Goal: Information Seeking & Learning: Check status

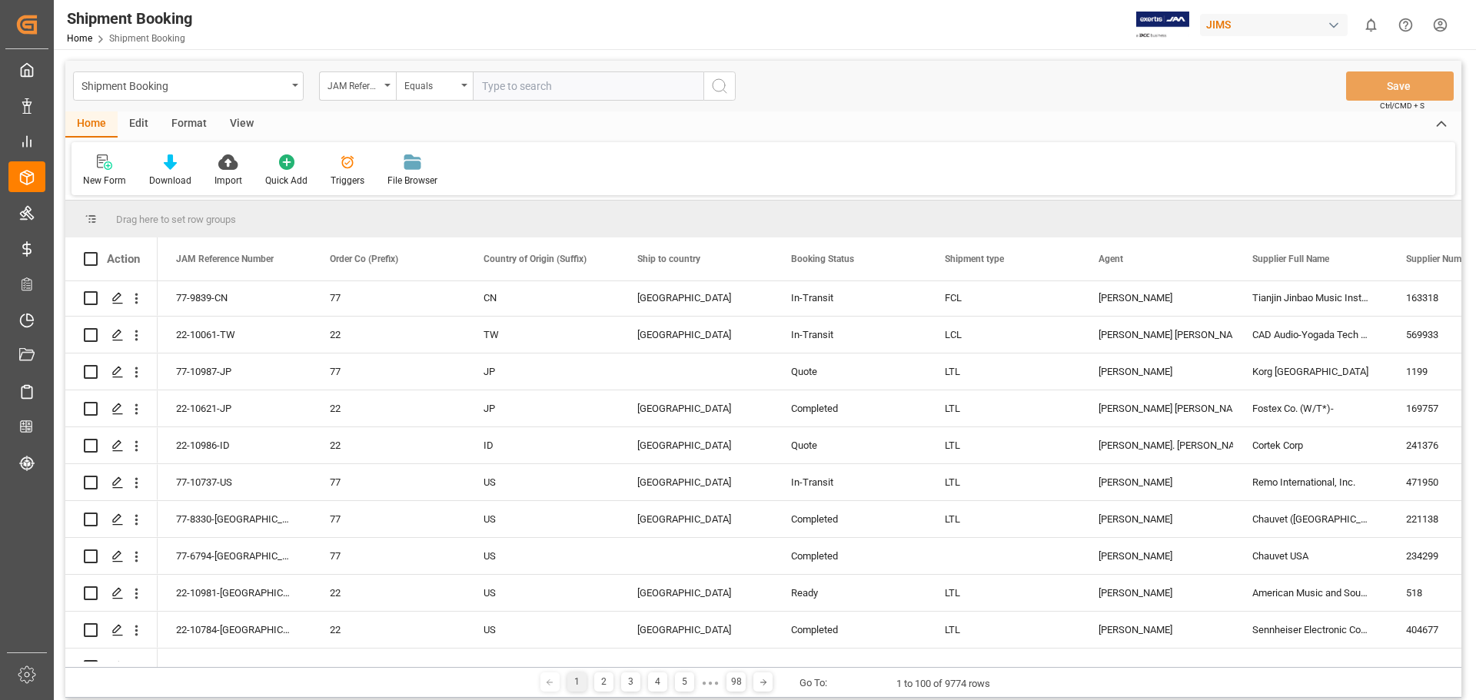
scroll to position [128, 0]
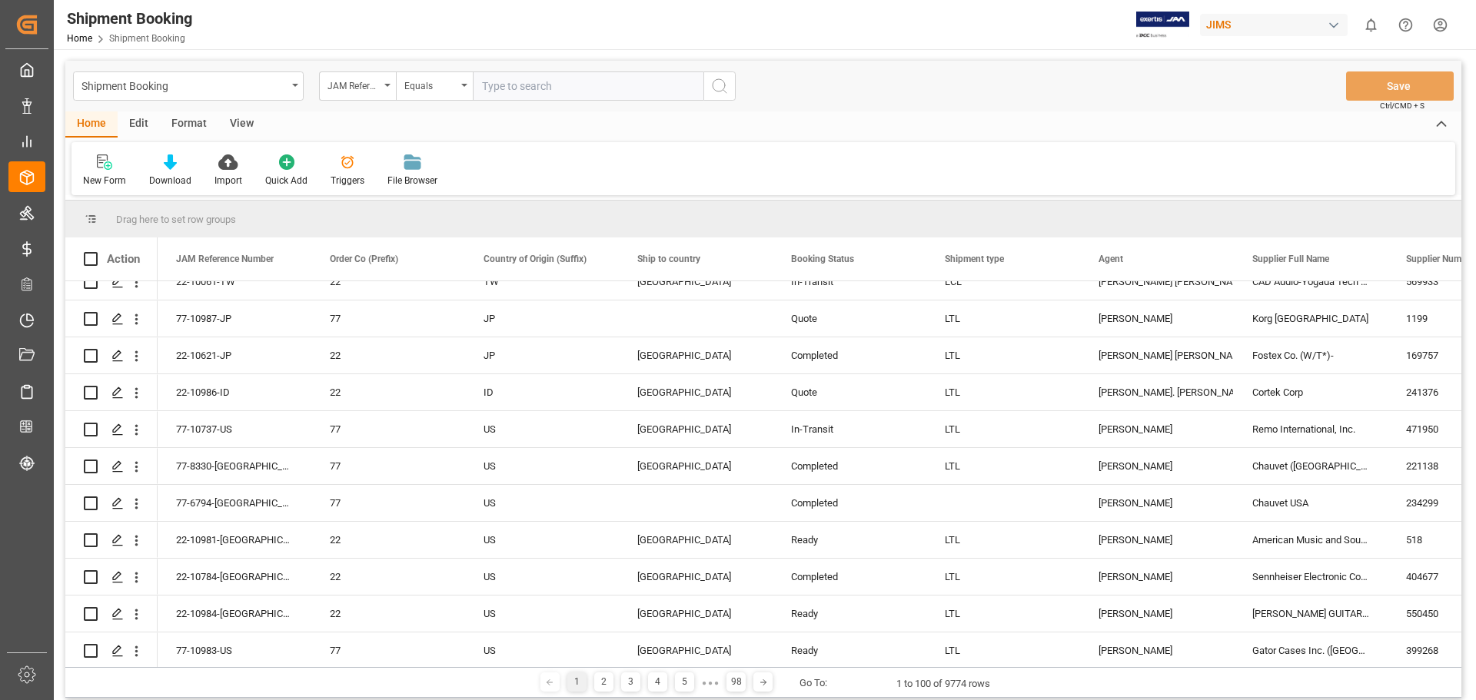
click at [527, 91] on input "text" at bounding box center [588, 85] width 231 height 29
click at [387, 90] on div "JAM Reference Number" at bounding box center [357, 85] width 77 height 29
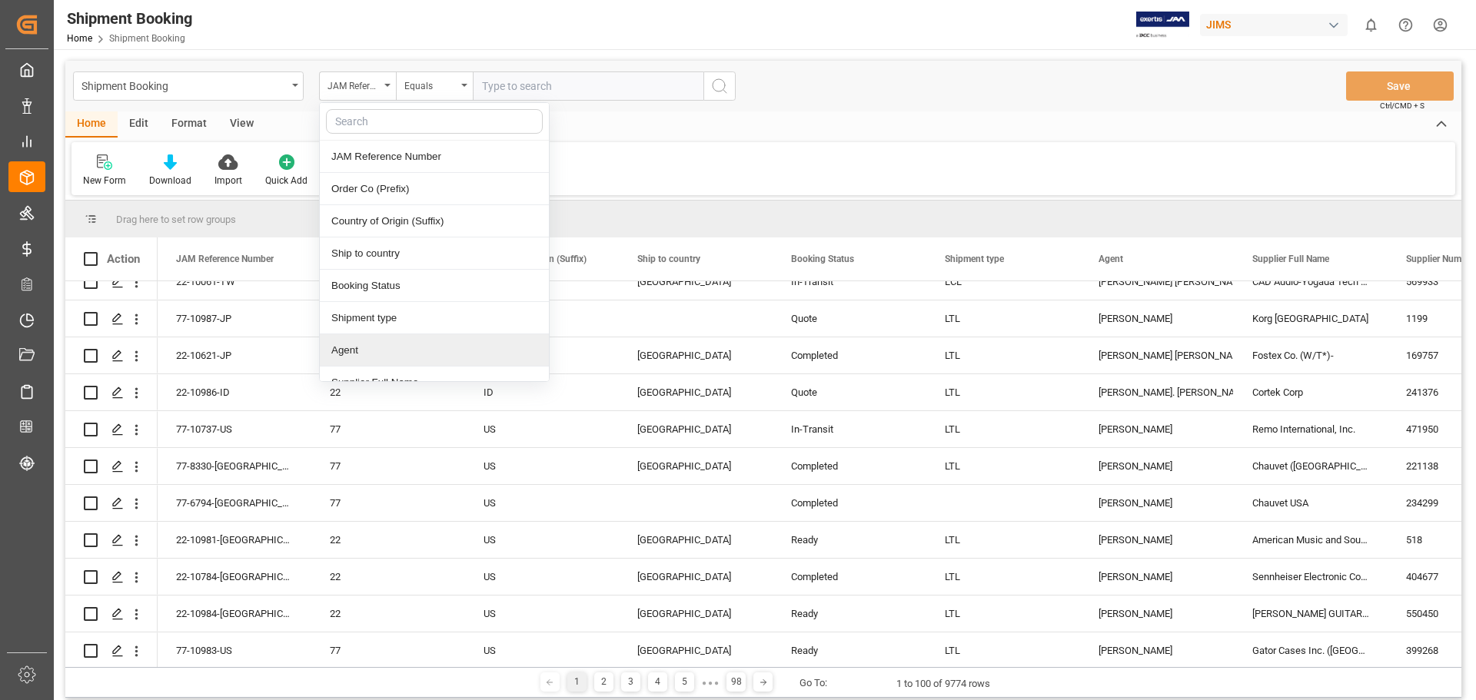
click at [404, 364] on div "Agent" at bounding box center [434, 350] width 229 height 32
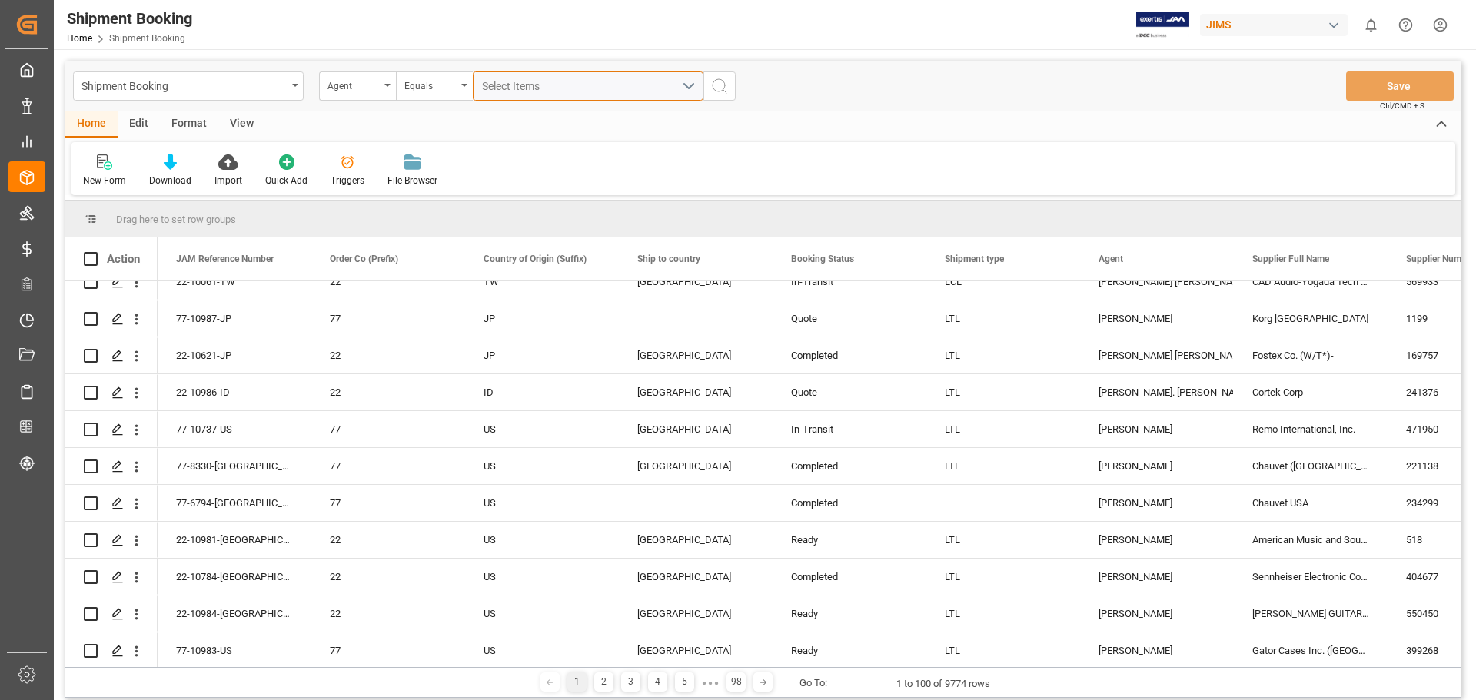
click at [614, 85] on div "Select Items" at bounding box center [582, 86] width 200 height 16
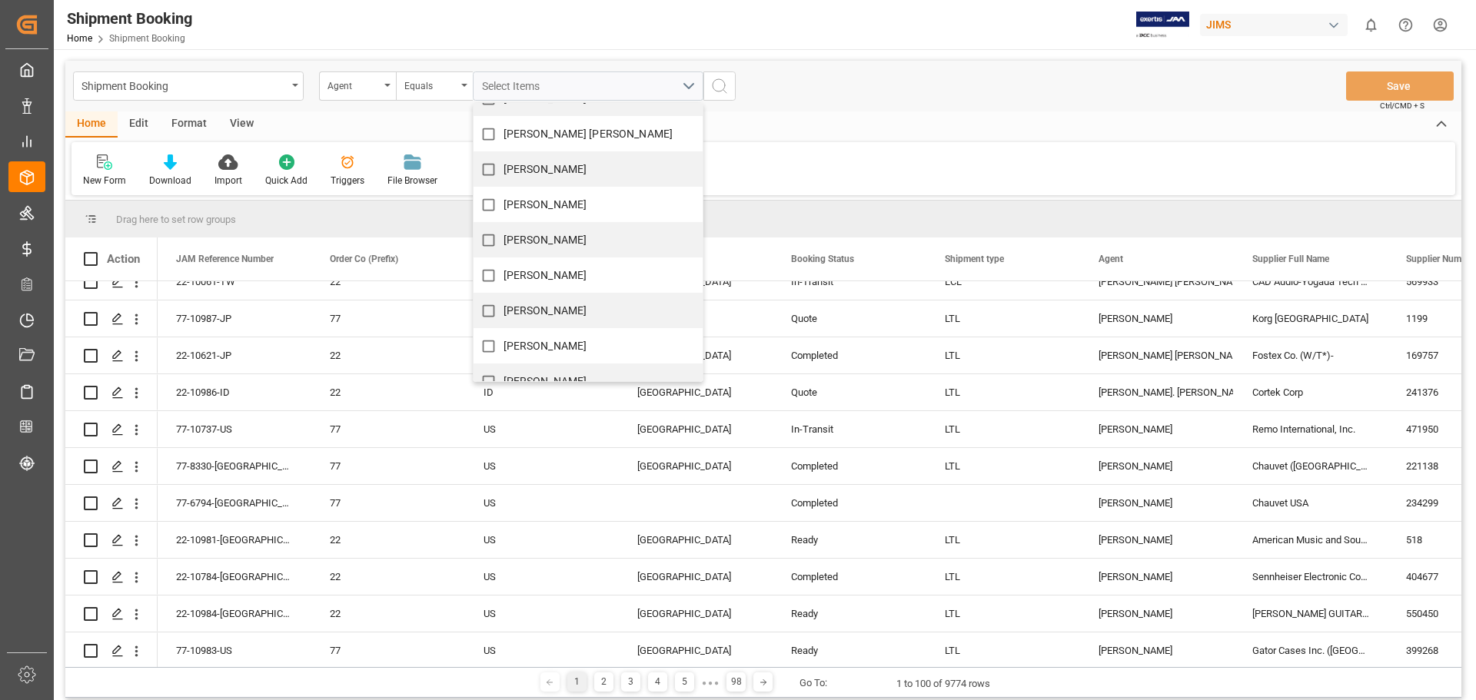
click at [537, 277] on span "Emily Liu" at bounding box center [546, 275] width 84 height 12
click at [504, 277] on input "Emily Liu" at bounding box center [489, 276] width 30 height 30
checkbox input "true"
click at [728, 92] on icon "search button" at bounding box center [719, 86] width 18 height 18
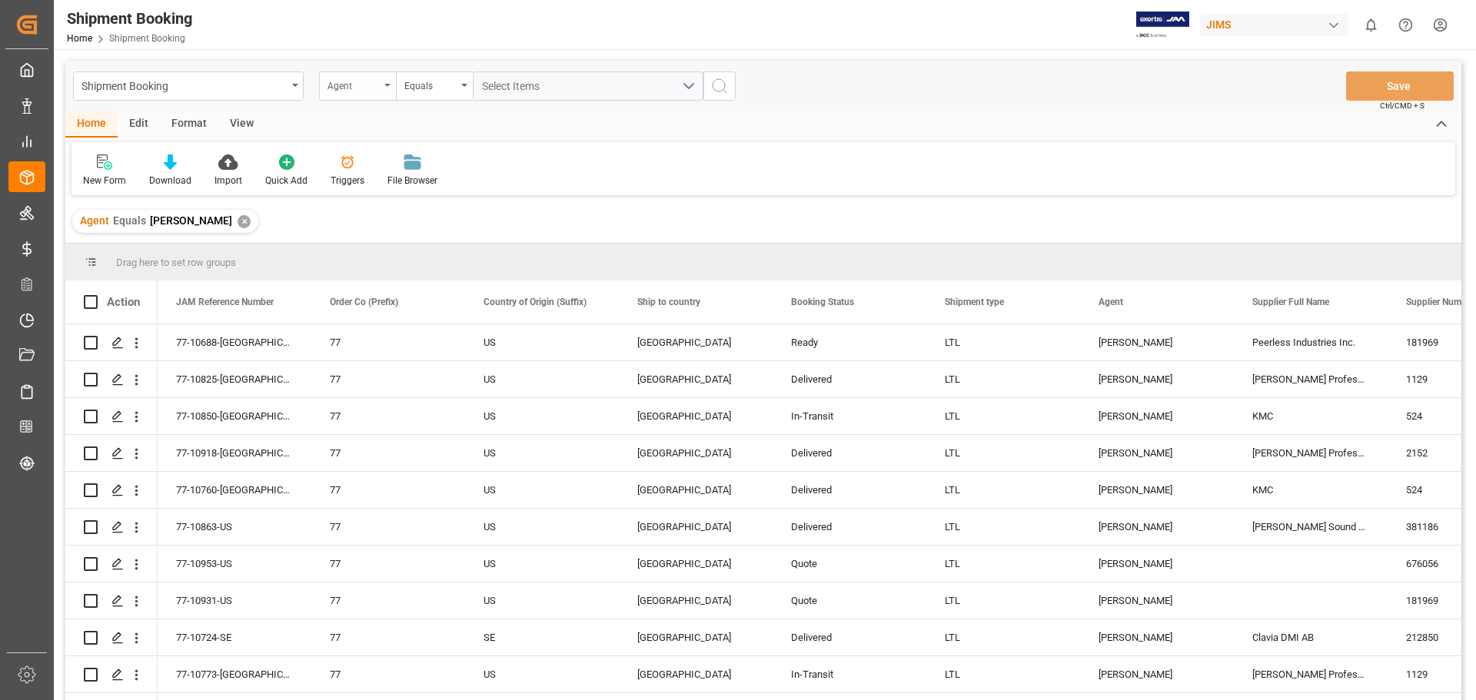
click at [390, 85] on icon "open menu" at bounding box center [387, 85] width 6 height 3
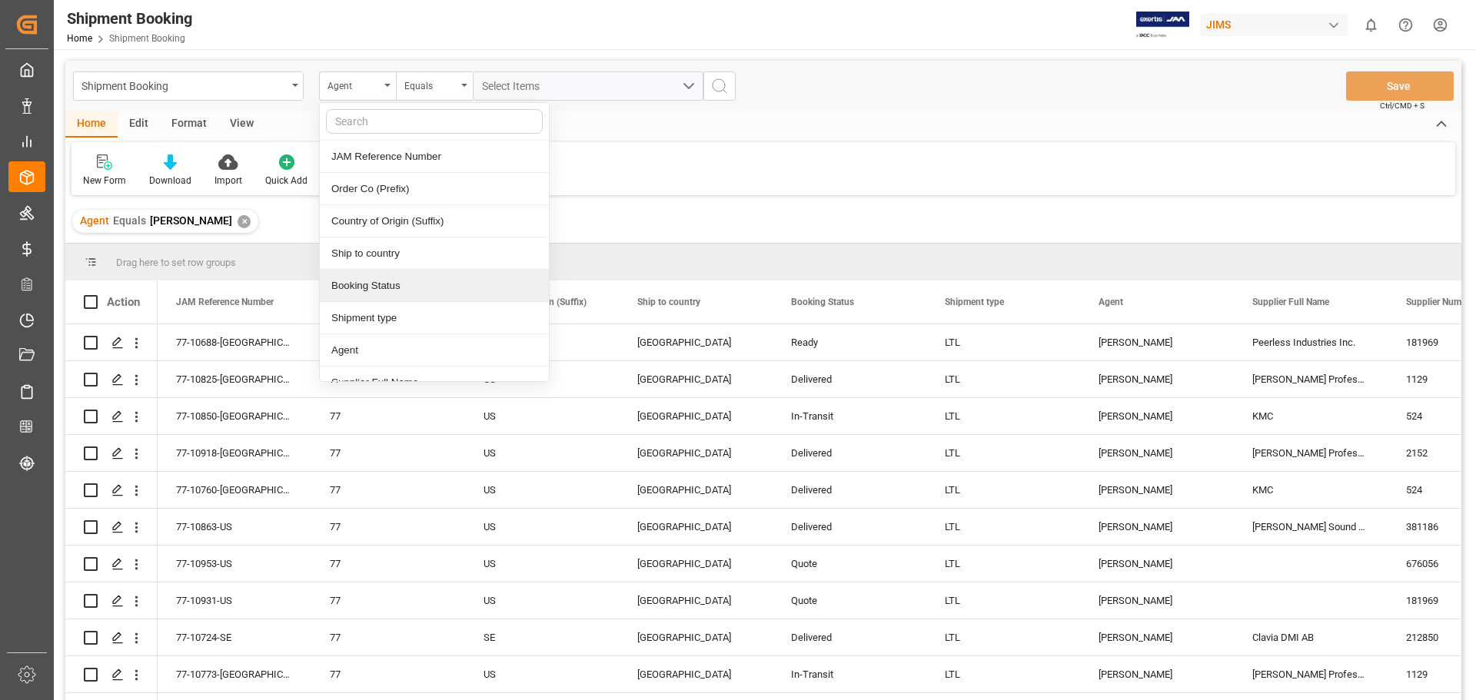
click at [397, 289] on div "Booking Status" at bounding box center [434, 286] width 229 height 32
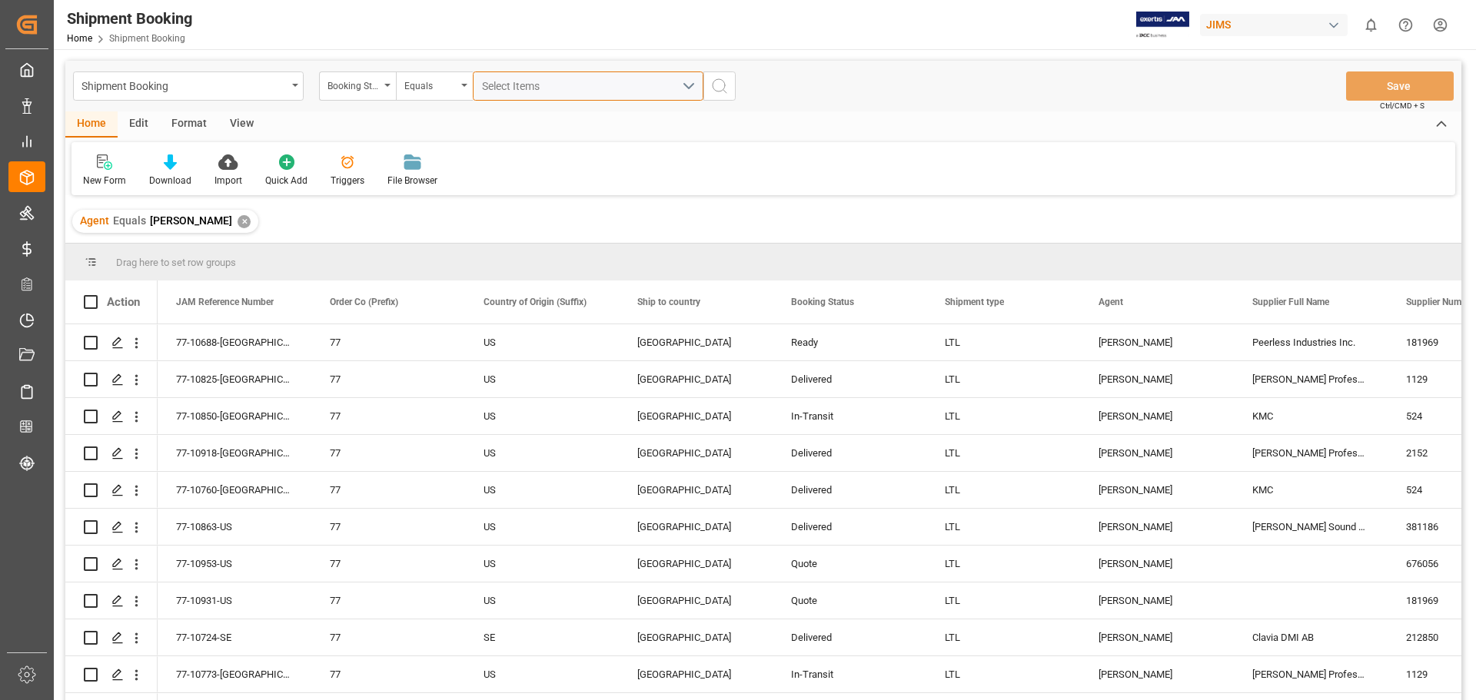
click at [686, 85] on button "Select Items" at bounding box center [588, 85] width 231 height 29
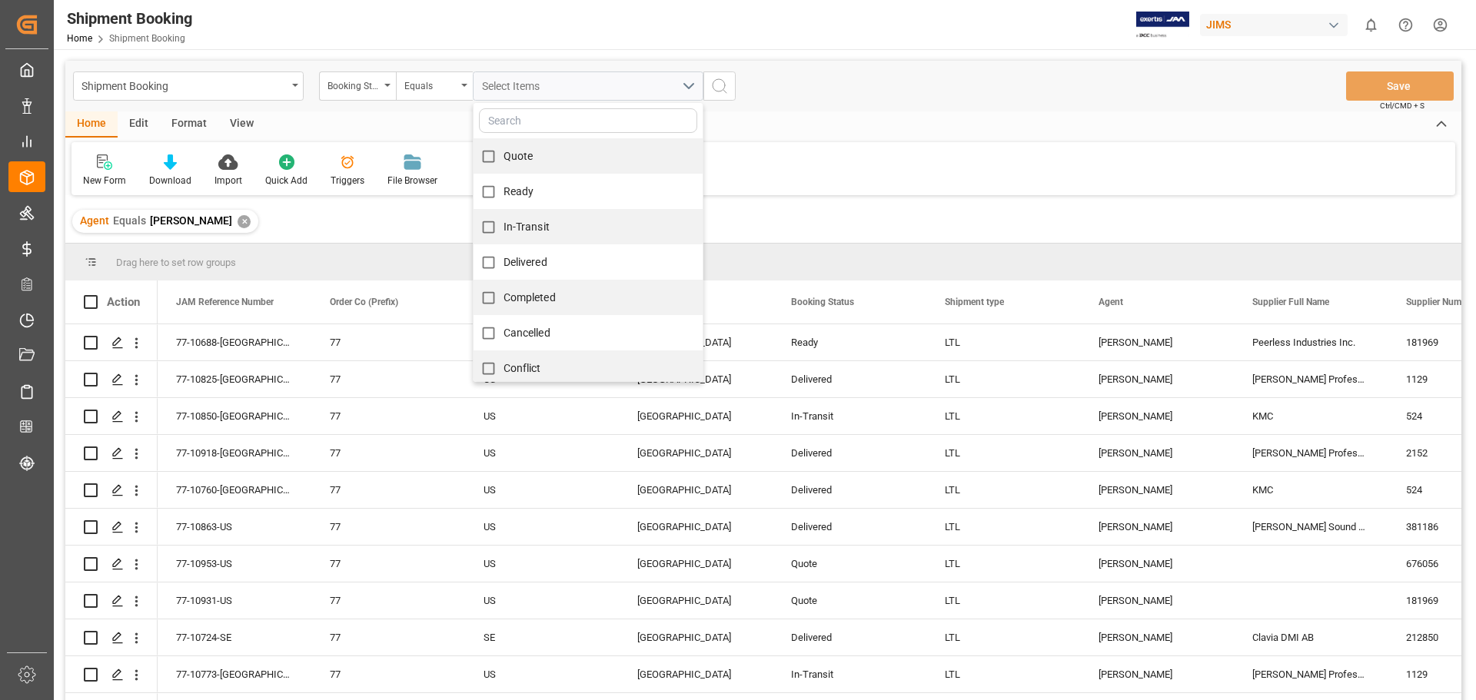
click at [540, 155] on div "Quote" at bounding box center [588, 155] width 229 height 35
click at [500, 158] on input "Quote" at bounding box center [489, 156] width 30 height 30
checkbox input "true"
click at [490, 191] on input "Ready" at bounding box center [489, 192] width 30 height 30
checkbox input "true"
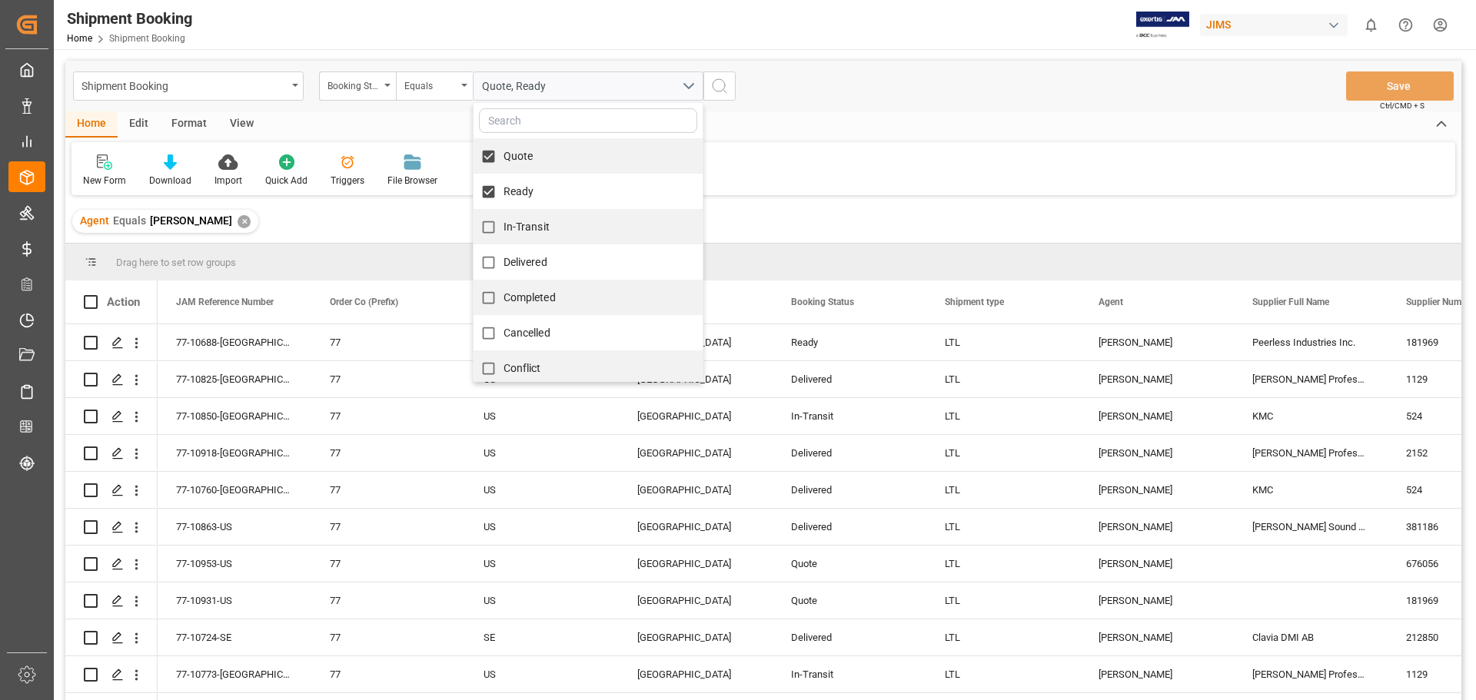
click at [720, 81] on icon "search button" at bounding box center [719, 86] width 18 height 18
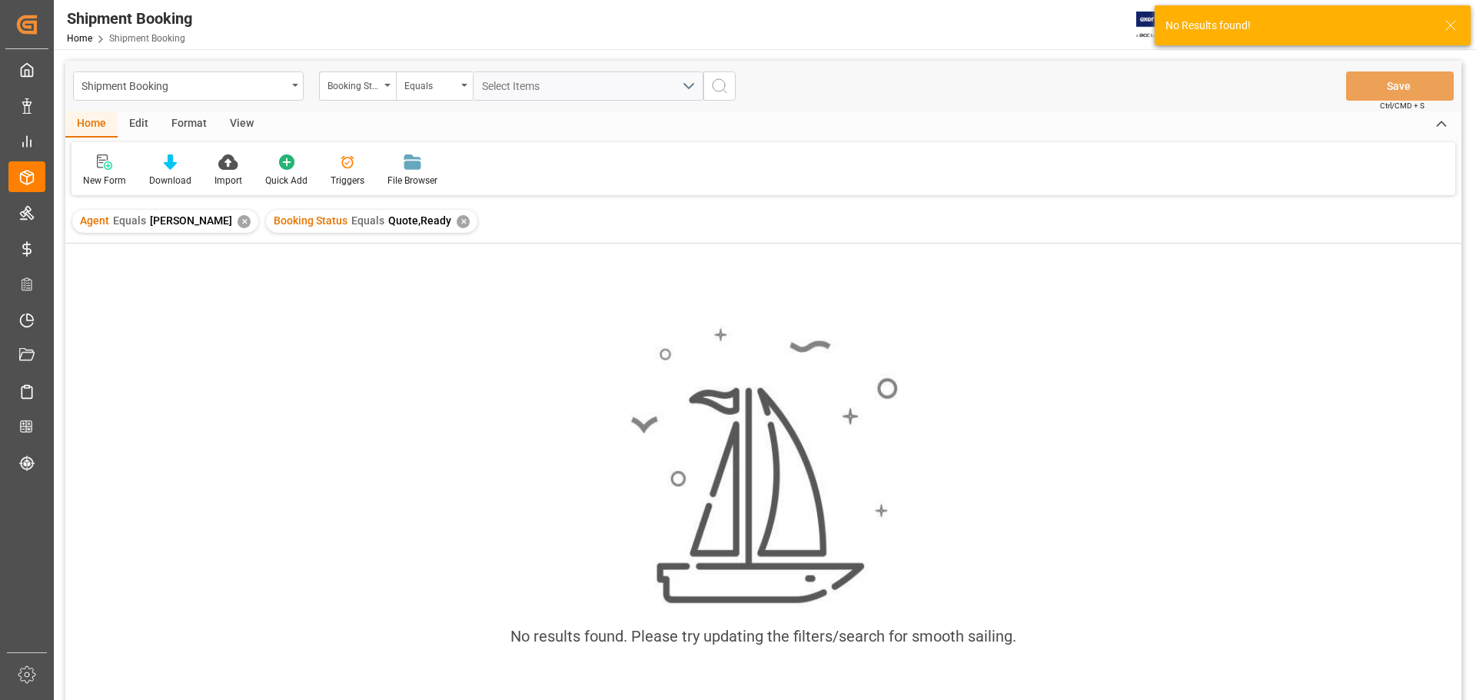
click at [457, 221] on div "✕" at bounding box center [463, 221] width 13 height 13
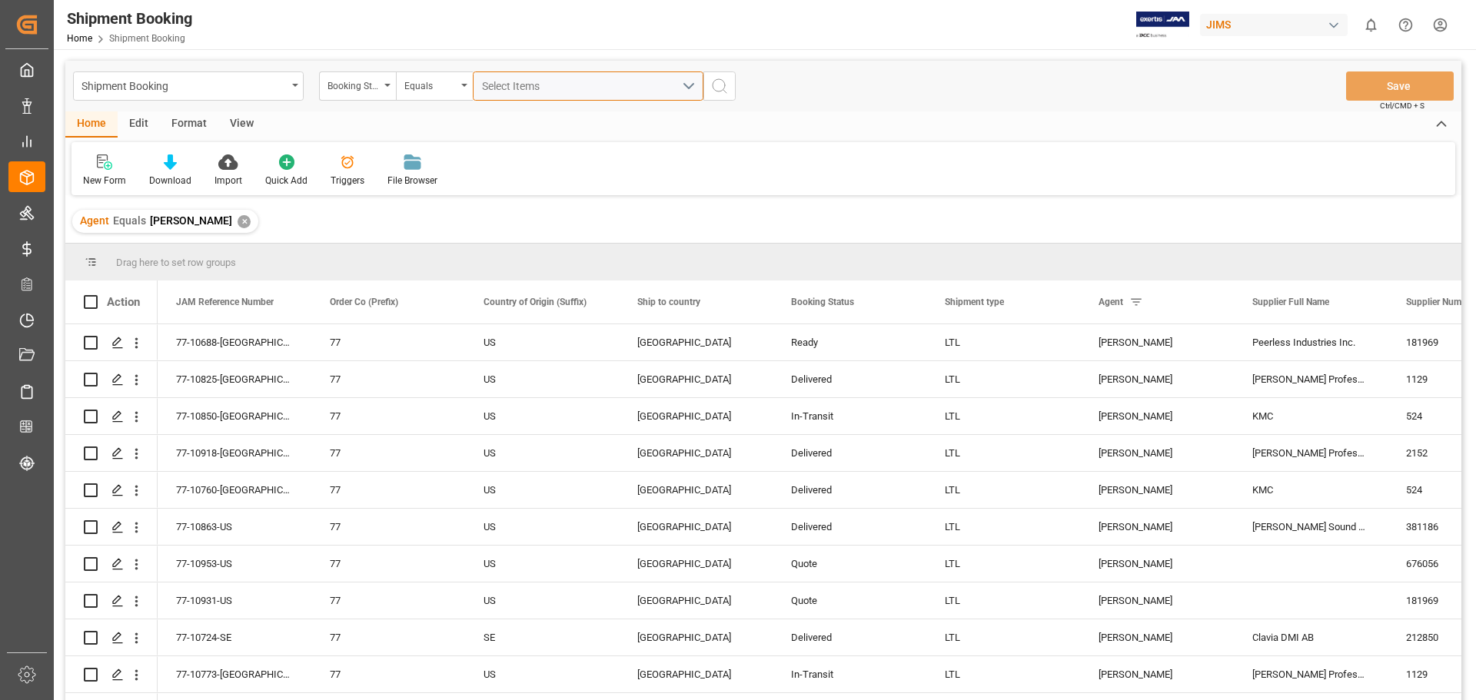
click at [552, 81] on div "Select Items" at bounding box center [582, 86] width 200 height 16
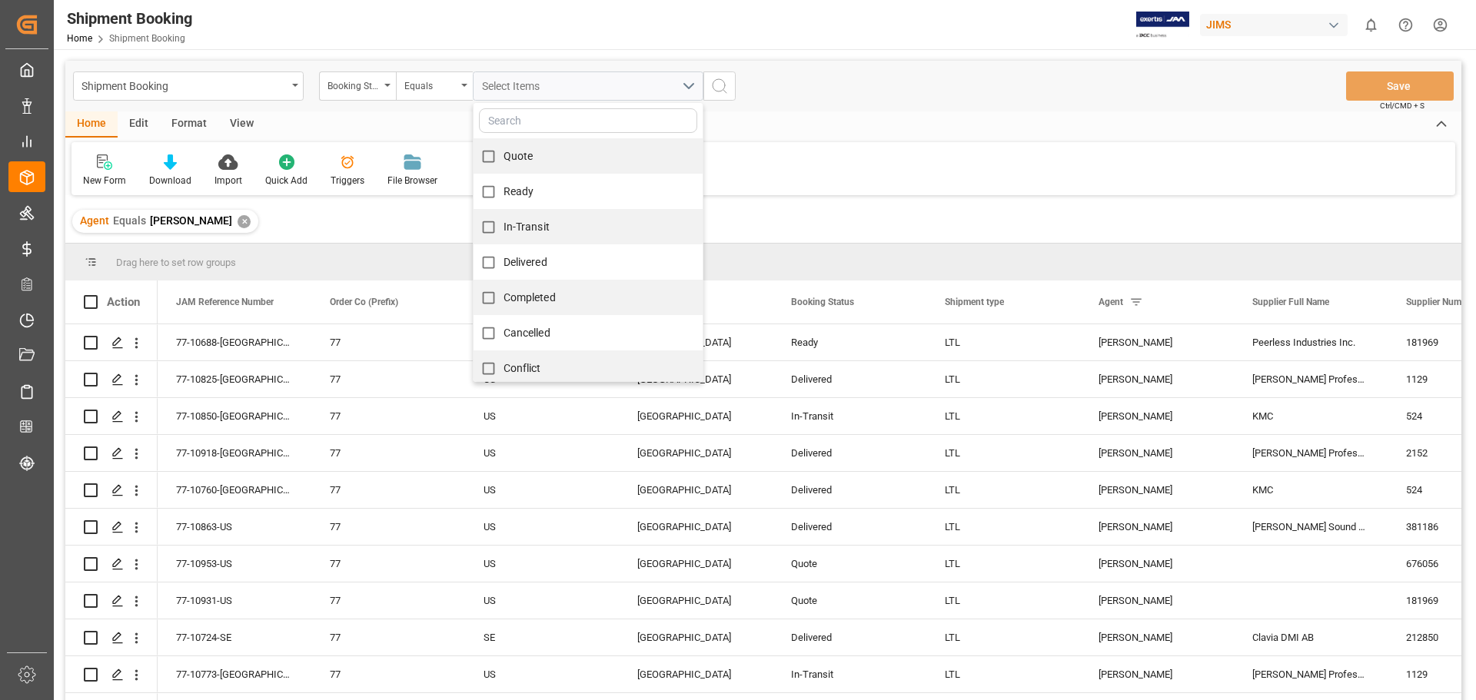
click at [532, 163] on span "Quote" at bounding box center [519, 156] width 30 height 16
click at [504, 163] on input "Quote" at bounding box center [489, 156] width 30 height 30
checkbox input "true"
click at [720, 98] on button "search button" at bounding box center [719, 85] width 32 height 29
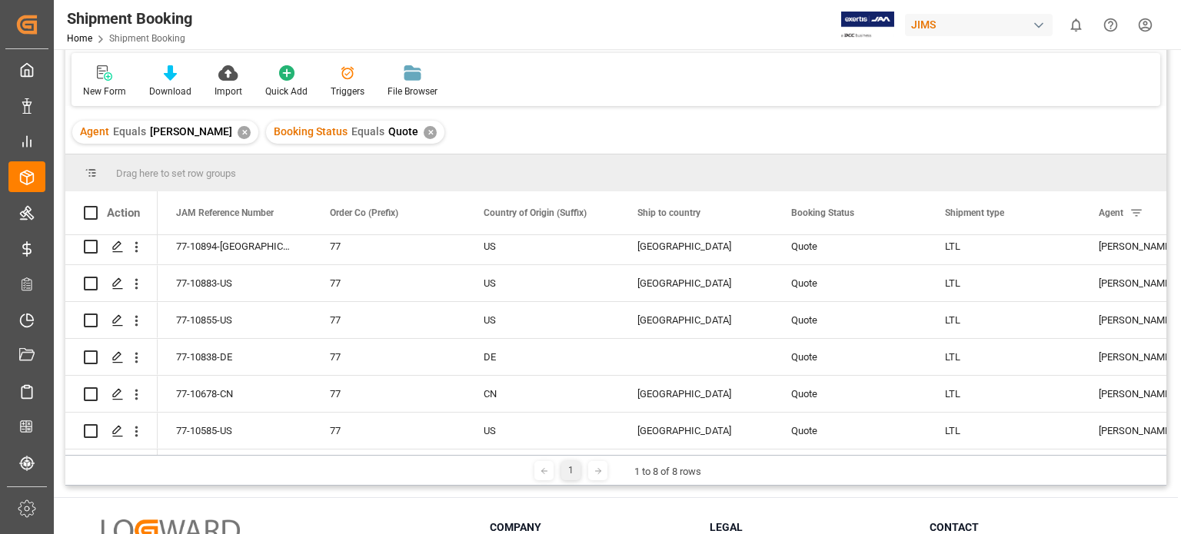
scroll to position [228, 0]
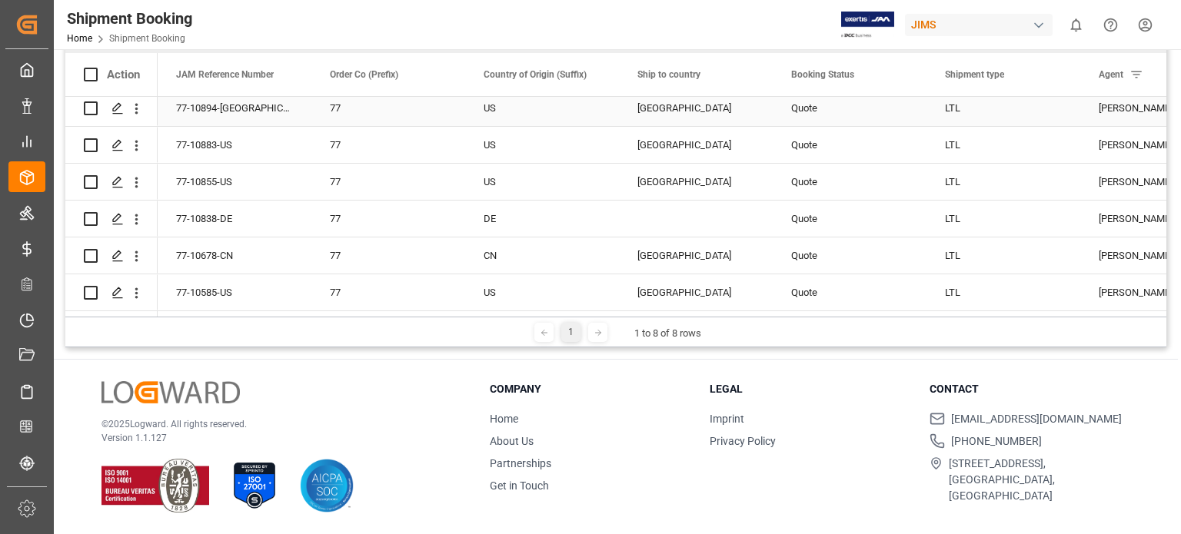
click at [212, 111] on div "77-10894-US" at bounding box center [235, 108] width 154 height 36
